Goal: Find specific page/section: Find specific page/section

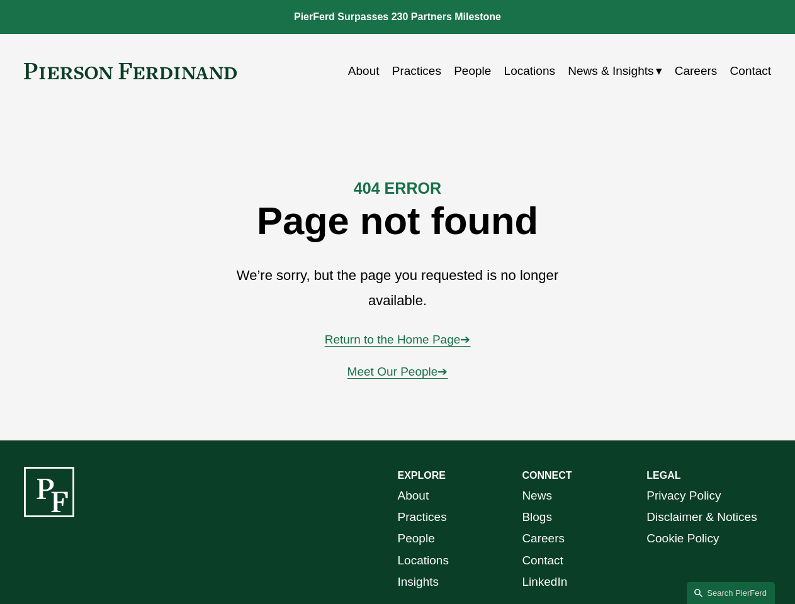
click at [730, 593] on link "Search this site" at bounding box center [730, 593] width 88 height 22
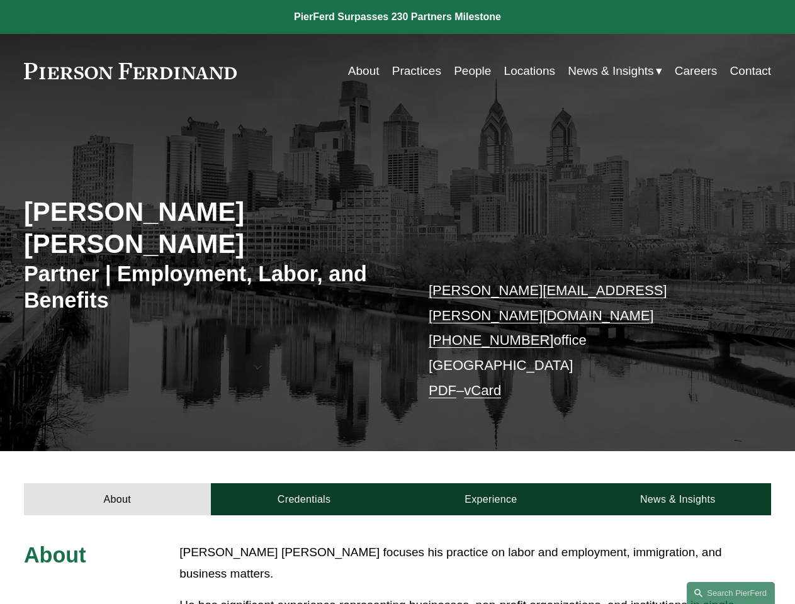
click at [730, 593] on link "Search this site" at bounding box center [730, 593] width 88 height 22
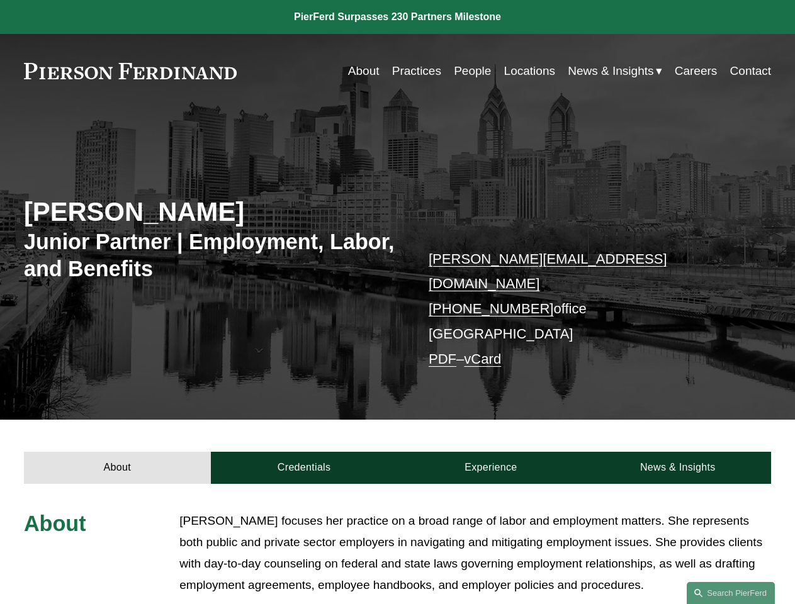
click at [475, 603] on span "Read More" at bounding box center [479, 613] width 583 height 14
click at [730, 593] on link "Search this site" at bounding box center [730, 593] width 88 height 22
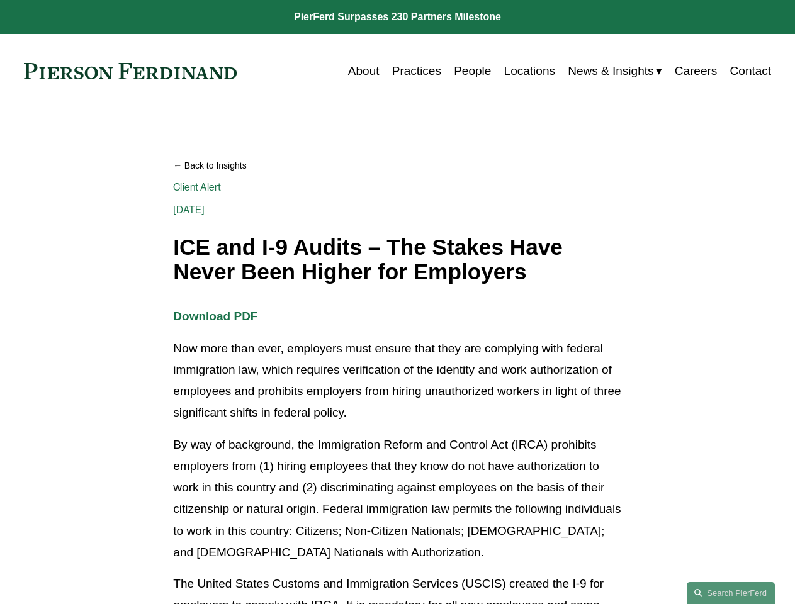
click at [730, 593] on link "Search this site" at bounding box center [730, 593] width 88 height 22
